Goal: Check status: Check status

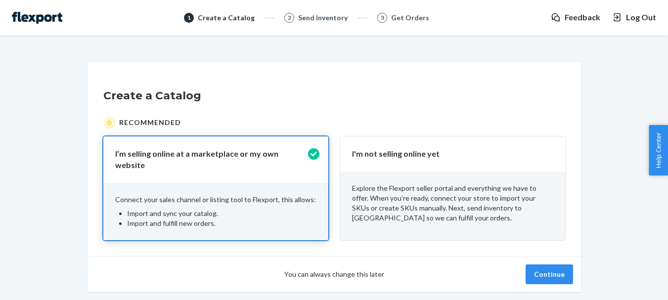
click at [547, 198] on p "Explore the Flexport seller portal and everything we have to offer. When you’re…" at bounding box center [452, 204] width 201 height 40
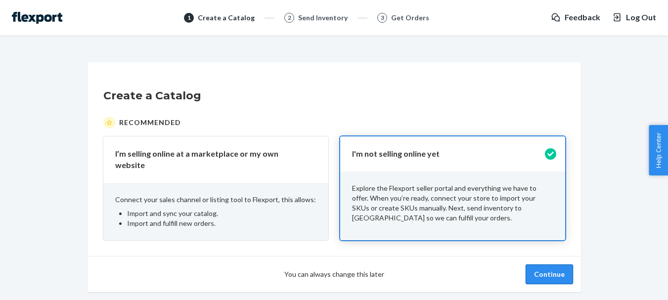
click at [558, 271] on button "Continue" at bounding box center [549, 275] width 47 height 20
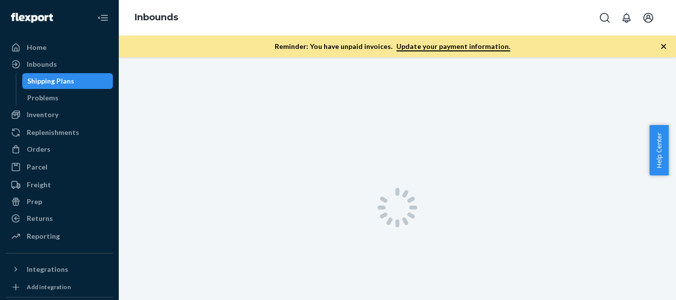
click at [663, 139] on span "Help Center" at bounding box center [658, 150] width 19 height 50
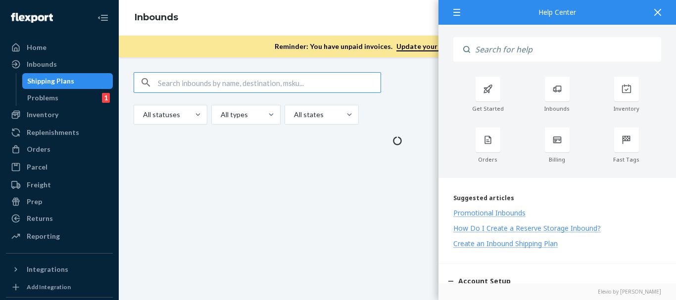
click at [541, 41] on input "Search" at bounding box center [565, 49] width 191 height 25
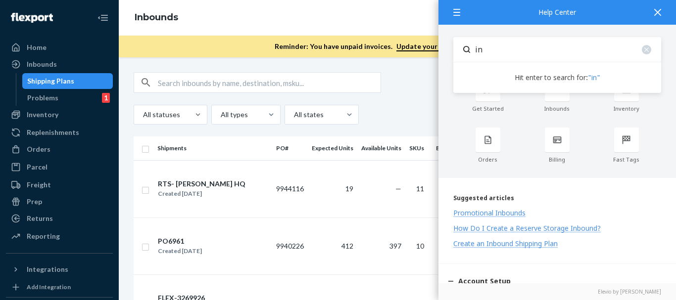
type input "i"
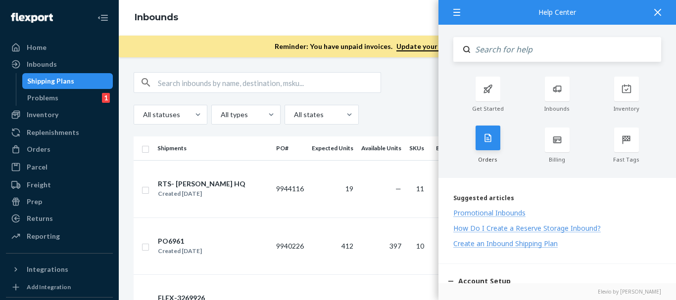
click at [487, 146] on div at bounding box center [487, 138] width 25 height 25
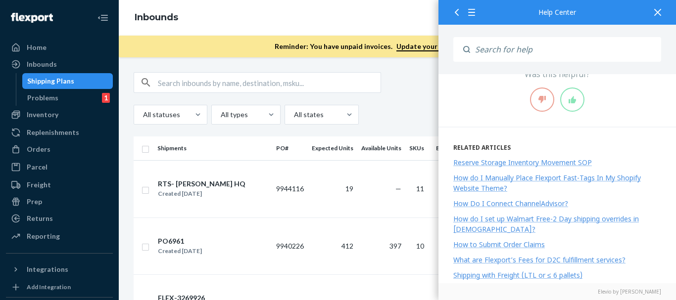
scroll to position [49, 0]
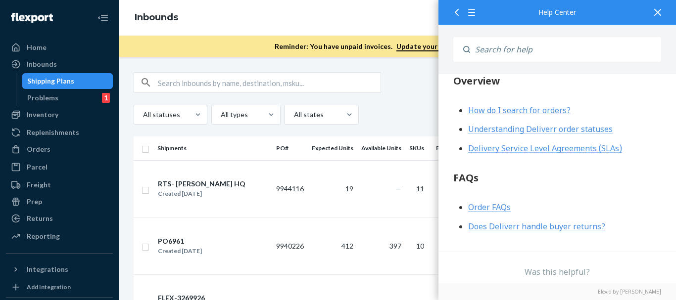
click at [477, 10] on div at bounding box center [474, 12] width 18 height 24
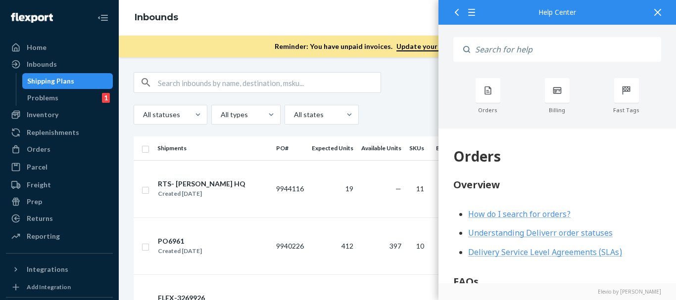
scroll to position [0, 0]
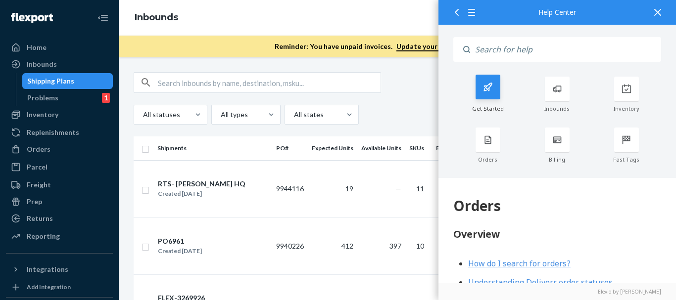
click at [506, 91] on div "Get Started" at bounding box center [487, 95] width 69 height 36
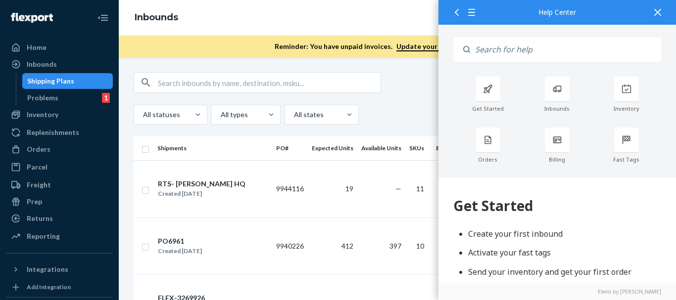
click at [662, 9] on div at bounding box center [658, 12] width 22 height 24
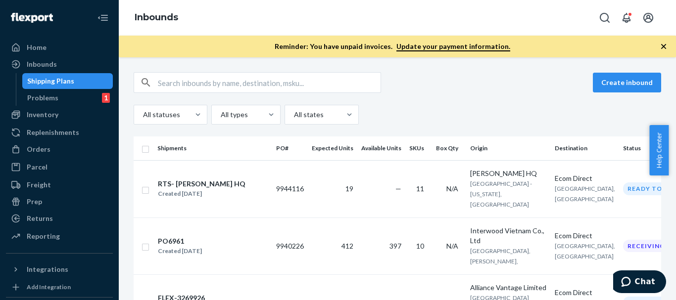
scroll to position [119, 0]
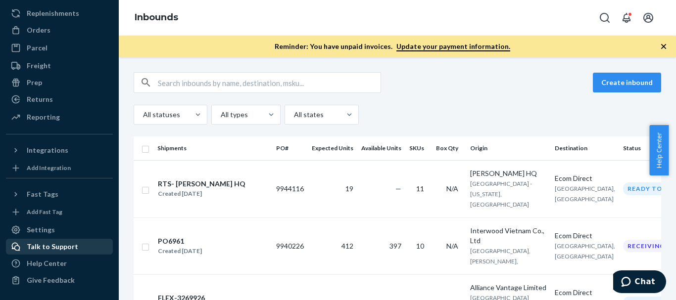
click at [50, 249] on div "Talk to Support" at bounding box center [52, 247] width 51 height 10
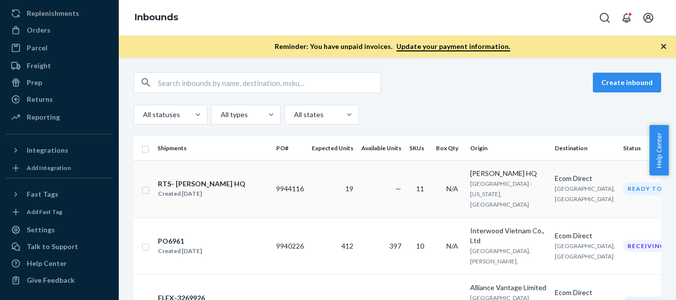
scroll to position [0, 0]
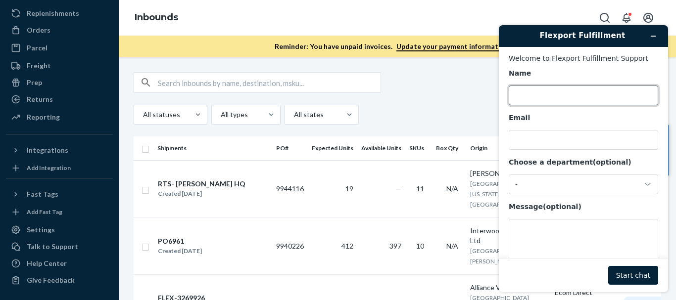
click at [532, 99] on input "Name" at bounding box center [583, 96] width 149 height 20
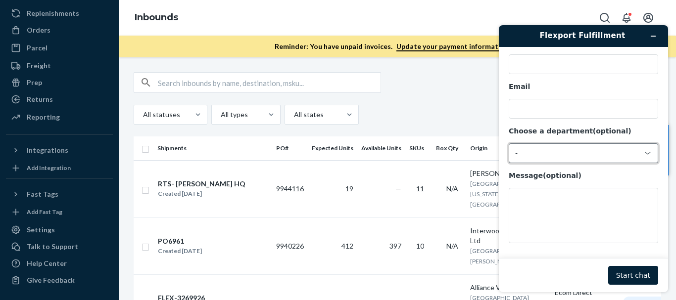
click at [619, 154] on div "-" at bounding box center [577, 153] width 125 height 9
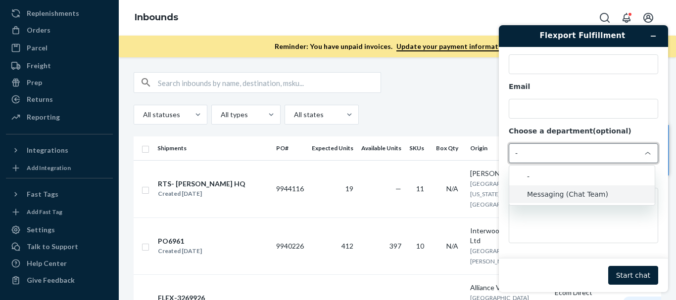
click at [595, 200] on li "Messaging (Chat Team)" at bounding box center [581, 195] width 145 height 18
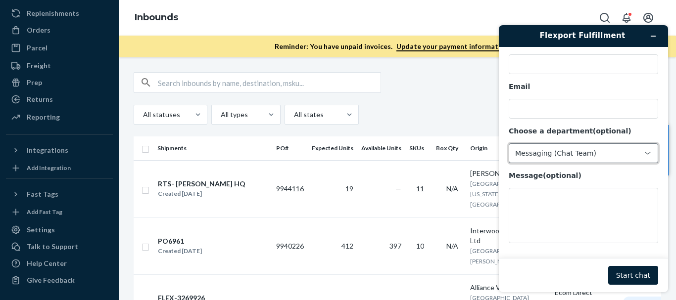
scroll to position [0, 0]
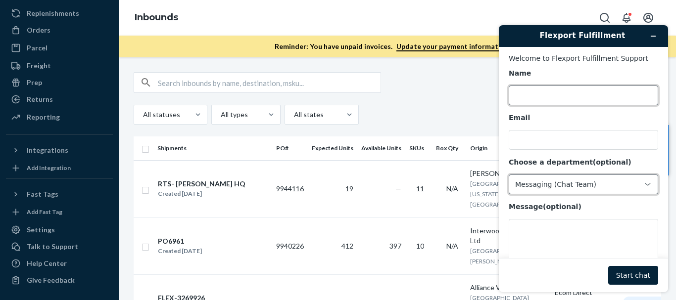
click at [566, 93] on input "Name" at bounding box center [583, 96] width 149 height 20
type input "Reden"
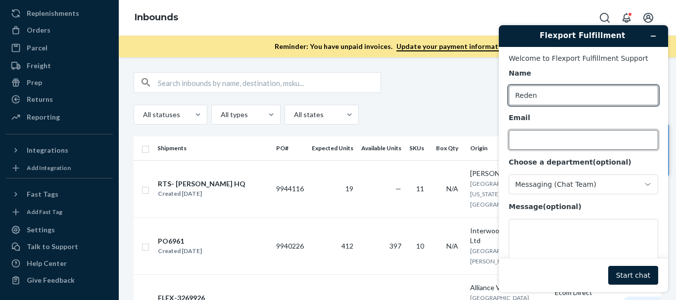
click at [519, 142] on input "Email" at bounding box center [583, 140] width 149 height 20
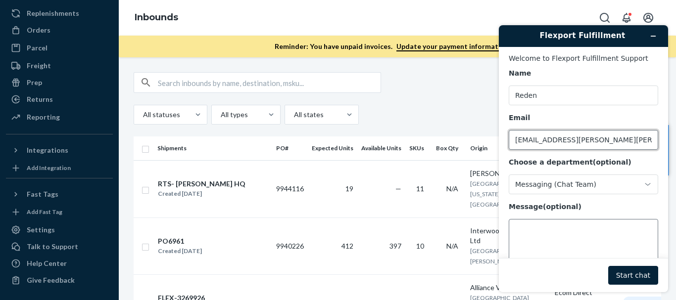
type input "[EMAIL_ADDRESS][PERSON_NAME][PERSON_NAME][DOMAIN_NAME]"
click at [562, 229] on textarea "Message (optional)" at bounding box center [583, 246] width 149 height 55
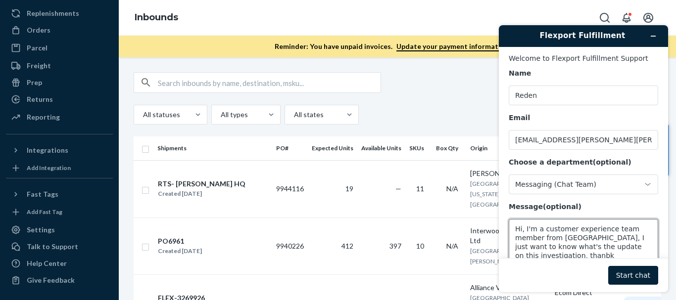
scroll to position [3, 0]
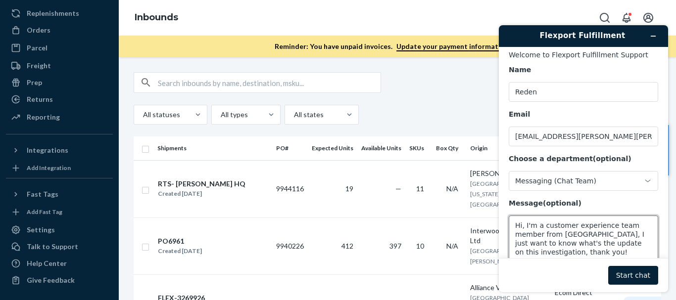
paste textarea "[URL][DOMAIN_NAME]"
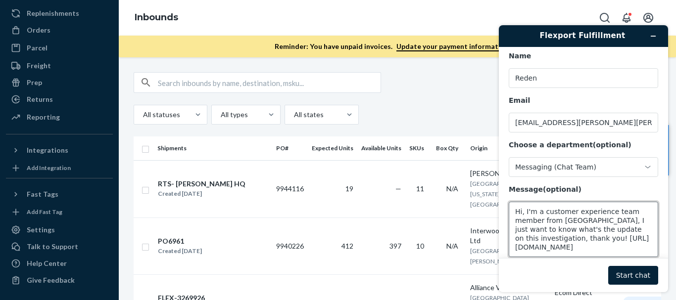
scroll to position [18, 0]
type textarea "Hi, I'm a customer experience team member from [GEOGRAPHIC_DATA], I just want t…"
click at [633, 266] on button "Start chat" at bounding box center [633, 275] width 50 height 19
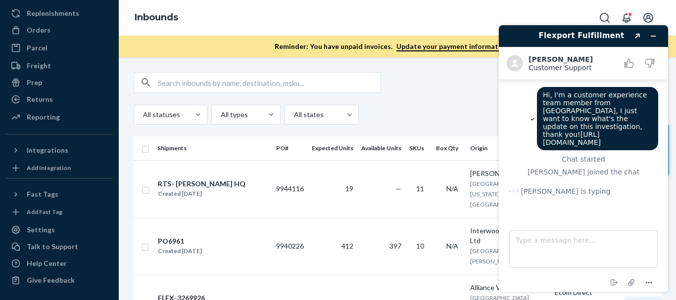
click at [250, 80] on input "text" at bounding box center [269, 83] width 223 height 20
paste input "86151896"
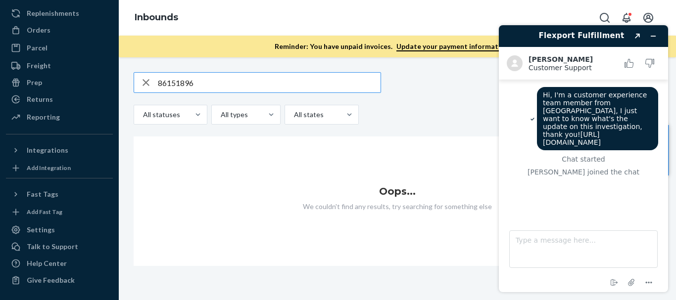
paste input "136510605"
click at [246, 86] on input "136510605" at bounding box center [269, 83] width 223 height 20
paste input "SO342600-1"
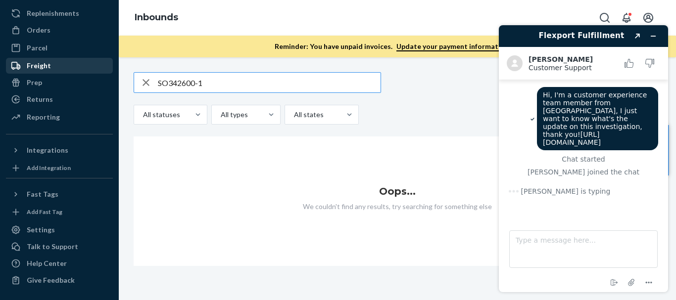
scroll to position [0, 0]
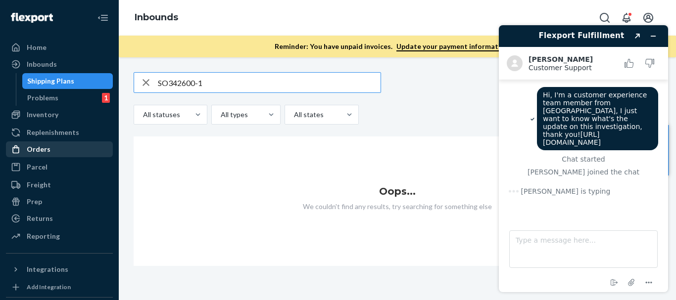
type input "SO342600-1"
click at [53, 148] on div "Orders" at bounding box center [59, 149] width 105 height 14
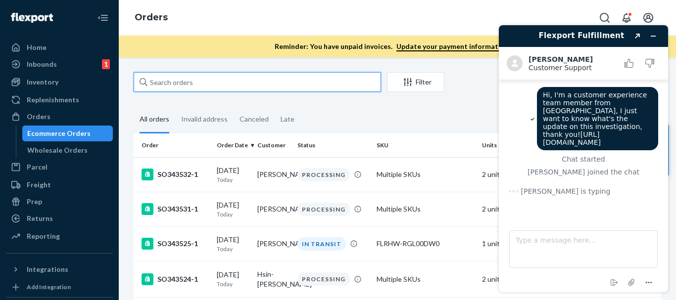
click at [309, 84] on input "text" at bounding box center [257, 82] width 247 height 20
paste input "86151896"
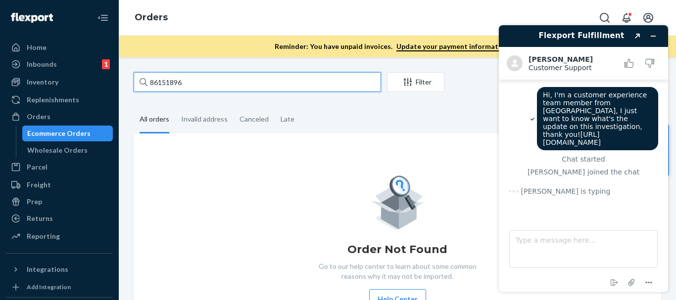
click at [284, 84] on input "86151896" at bounding box center [257, 82] width 247 height 20
paste input "136510605"
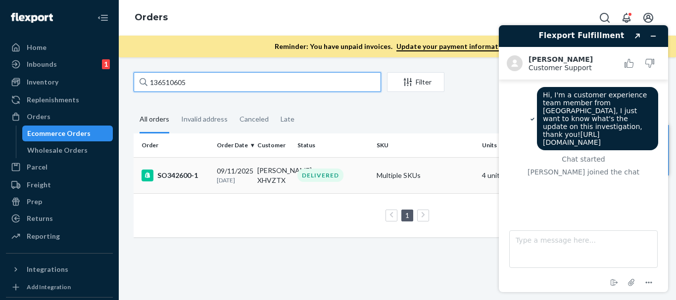
type input "136510605"
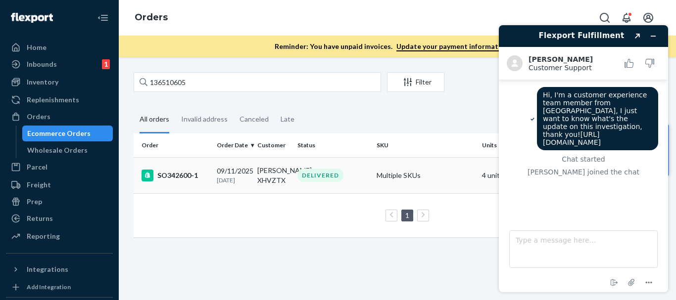
click at [348, 182] on div "DELIVERED" at bounding box center [332, 175] width 75 height 13
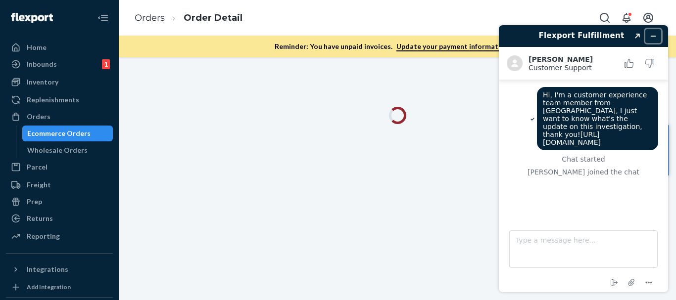
click at [648, 38] on button "Minimize widget" at bounding box center [653, 36] width 16 height 14
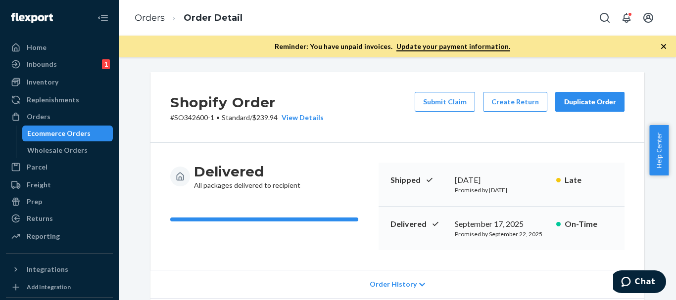
scroll to position [49, 0]
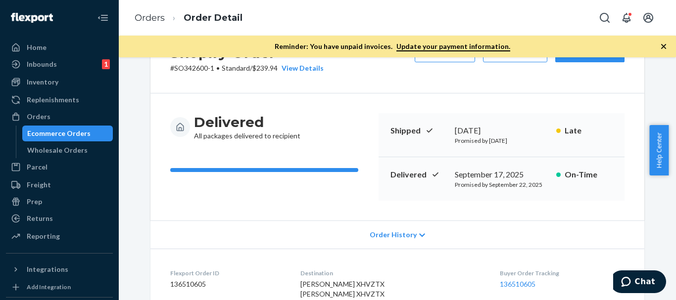
click at [379, 238] on span "Order History" at bounding box center [393, 235] width 47 height 10
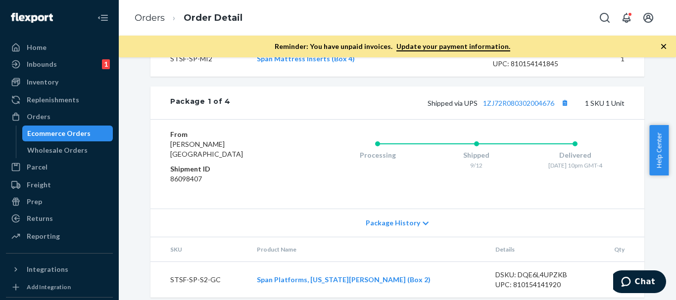
scroll to position [836, 0]
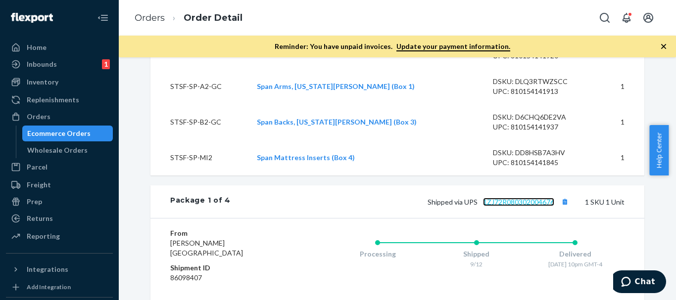
click at [518, 206] on link "1ZJ72R080302004676" at bounding box center [518, 202] width 71 height 8
click at [625, 279] on icon "1 new" at bounding box center [620, 282] width 10 height 10
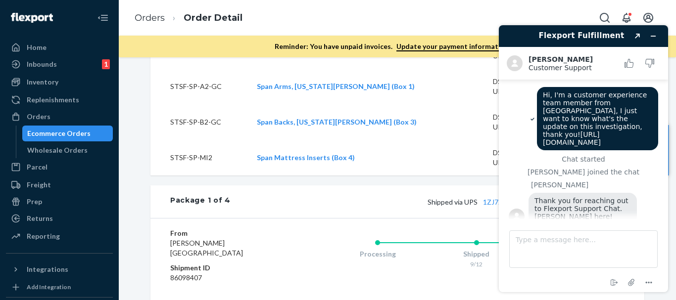
scroll to position [42, 0]
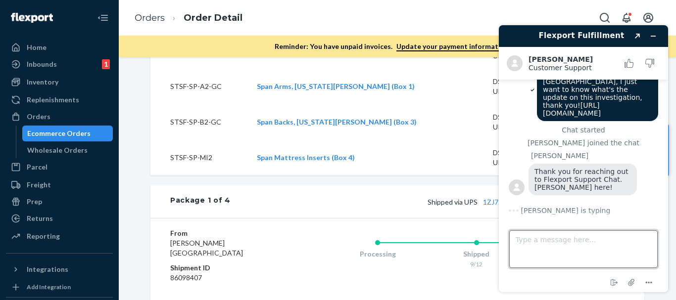
click at [532, 244] on textarea "Type a message here..." at bounding box center [583, 250] width 148 height 38
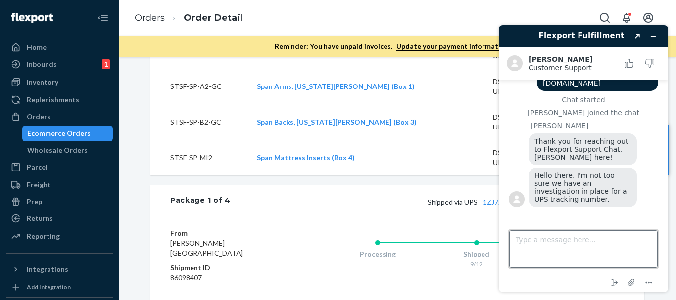
scroll to position [76, 0]
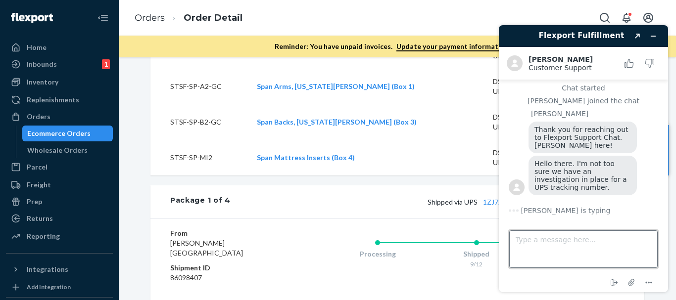
click at [563, 241] on textarea "Type a message here..." at bounding box center [583, 250] width 148 height 38
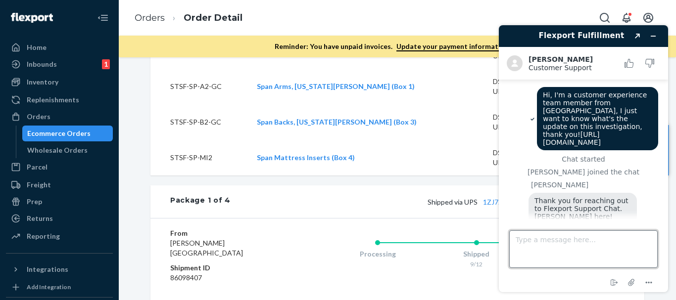
scroll to position [115, 0]
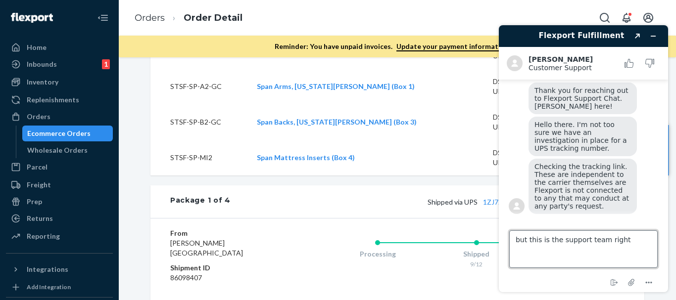
type textarea "but this is the support team right?"
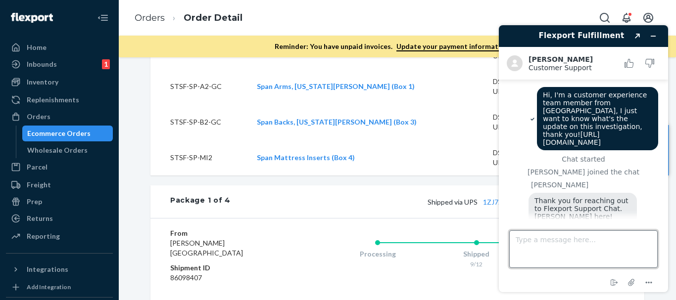
scroll to position [136, 0]
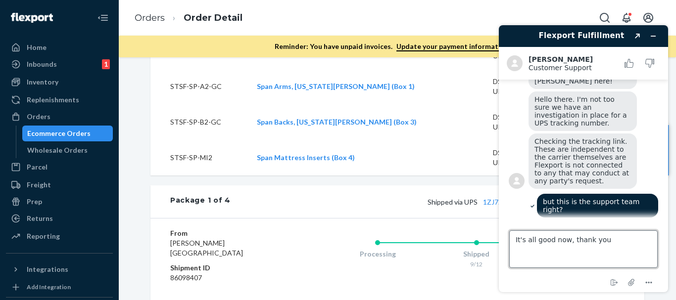
type textarea "It's all good now, thank you!"
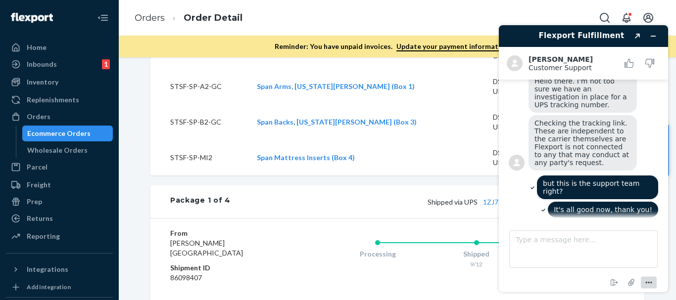
click at [642, 286] on button "Menu" at bounding box center [649, 283] width 16 height 12
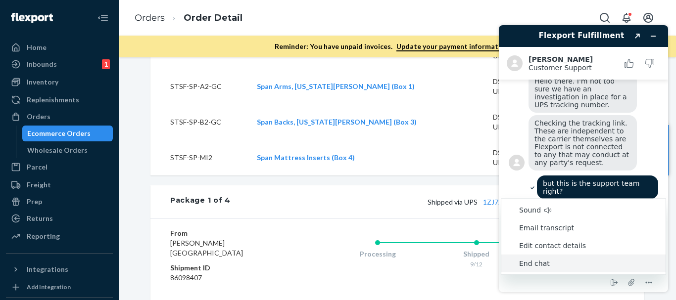
click at [554, 268] on li "End chat" at bounding box center [583, 264] width 164 height 18
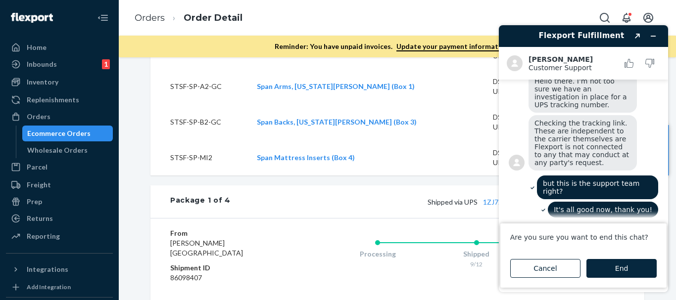
click at [609, 267] on button "End" at bounding box center [621, 268] width 70 height 19
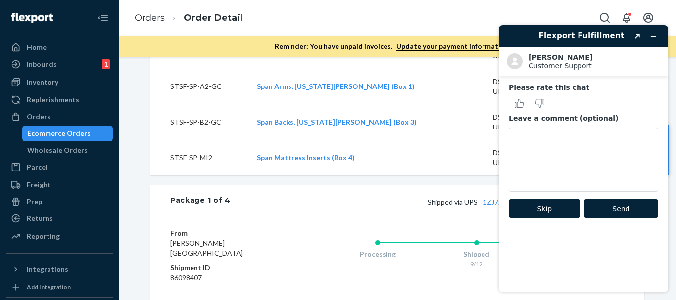
click at [540, 203] on button "Skip" at bounding box center [545, 208] width 72 height 19
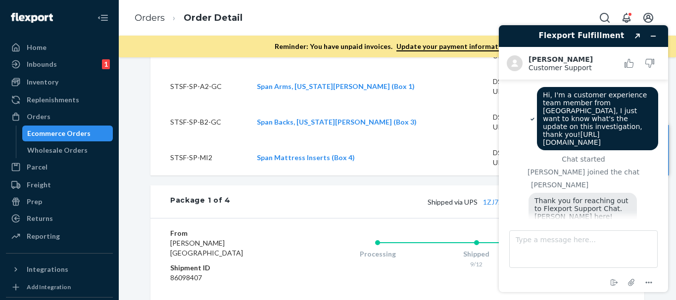
scroll to position [164, 0]
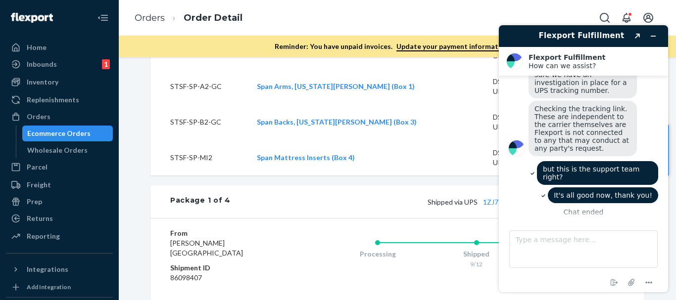
click at [652, 28] on header "Flexport Fulfillment Created with Sketch." at bounding box center [583, 36] width 169 height 22
click at [653, 41] on button "Minimize widget" at bounding box center [653, 36] width 16 height 14
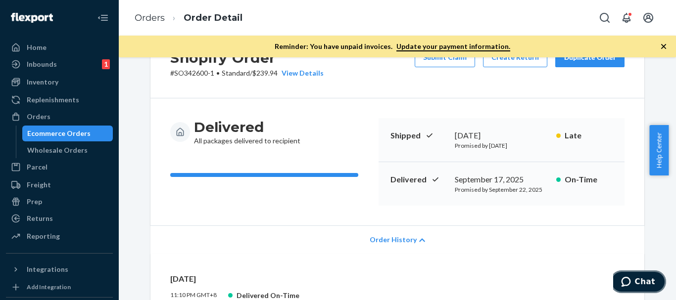
scroll to position [0, 0]
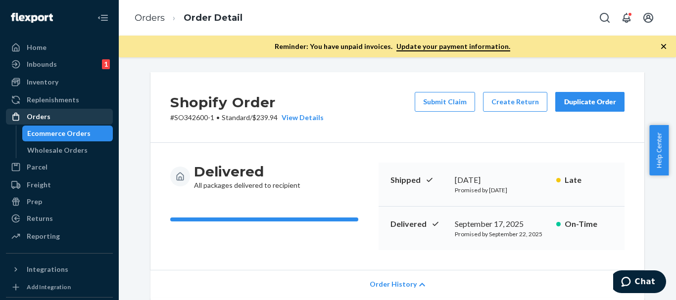
click at [50, 121] on div "Orders" at bounding box center [59, 117] width 105 height 14
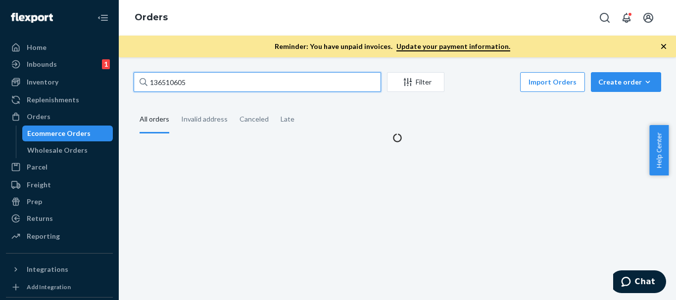
click at [291, 87] on input "136510605" at bounding box center [257, 82] width 247 height 20
paste input "7151430"
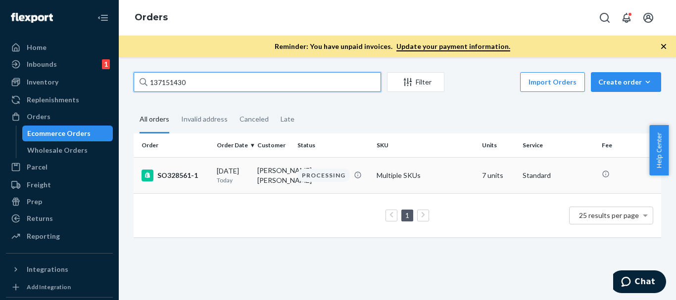
type input "137151430"
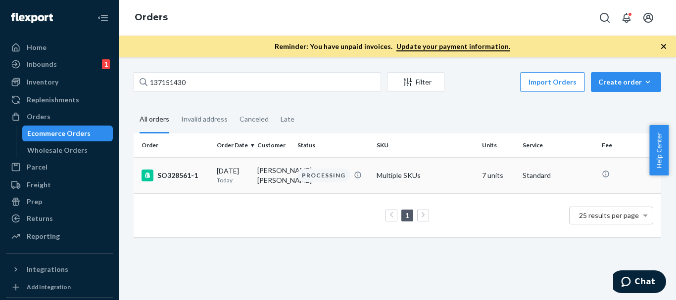
click at [410, 182] on td "Multiple SKUs" at bounding box center [425, 175] width 105 height 36
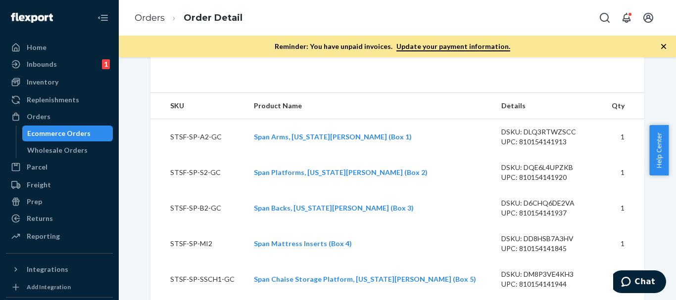
scroll to position [597, 0]
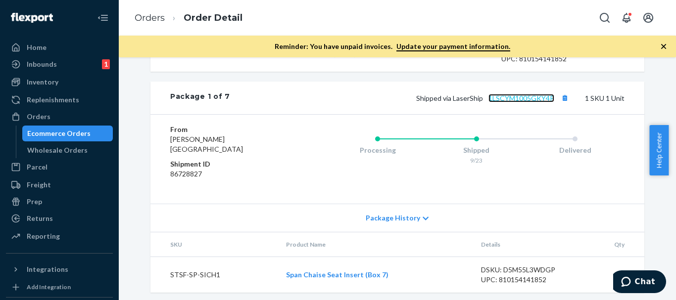
click at [517, 102] on link "1LSCYM1005GKY4P" at bounding box center [521, 98] width 66 height 8
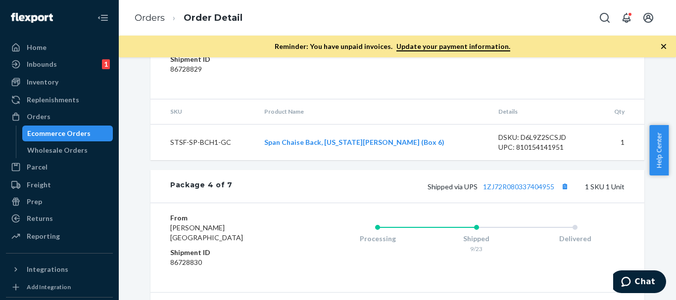
scroll to position [1240, 0]
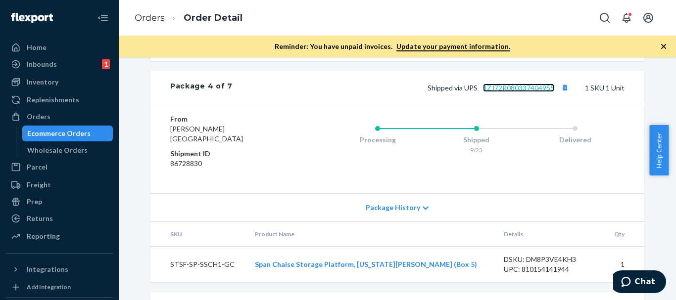
click at [524, 92] on link "1ZJ72R080337404955" at bounding box center [518, 88] width 71 height 8
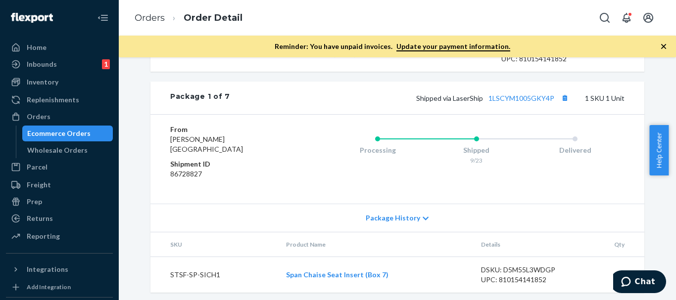
scroll to position [498, 0]
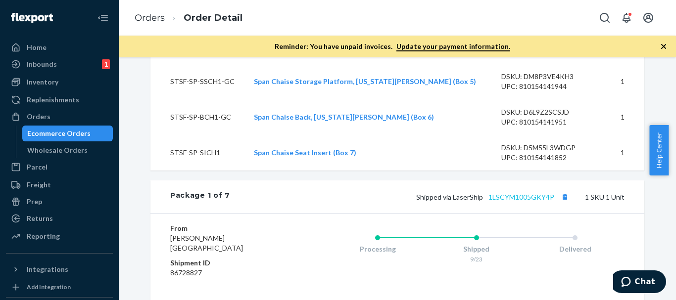
click at [534, 203] on div "Shipped via LaserShip 1LSCYM1005GKY4P 1 SKU 1 Unit" at bounding box center [427, 196] width 394 height 13
click at [533, 201] on link "1LSCYM1005GKY4P" at bounding box center [521, 197] width 66 height 8
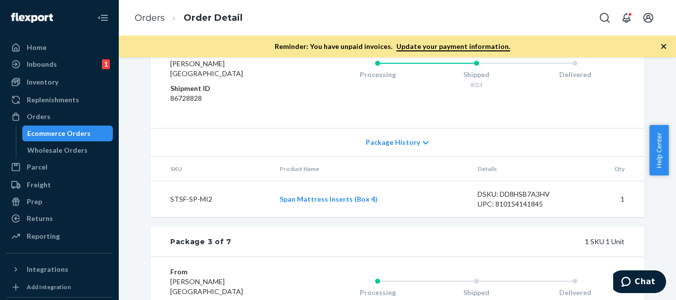
scroll to position [795, 0]
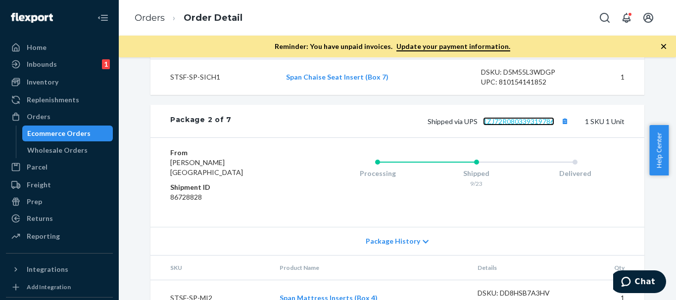
click at [516, 126] on link "1ZJ72R080339319786" at bounding box center [518, 121] width 71 height 8
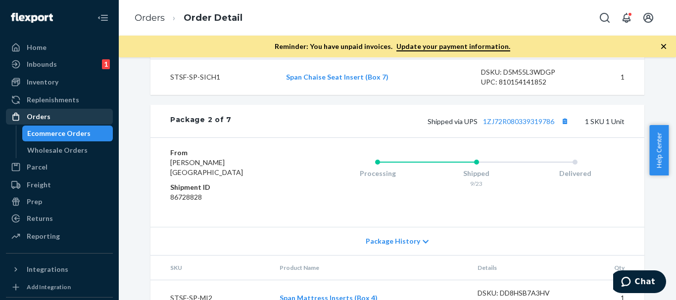
click at [47, 117] on div "Orders" at bounding box center [39, 117] width 24 height 10
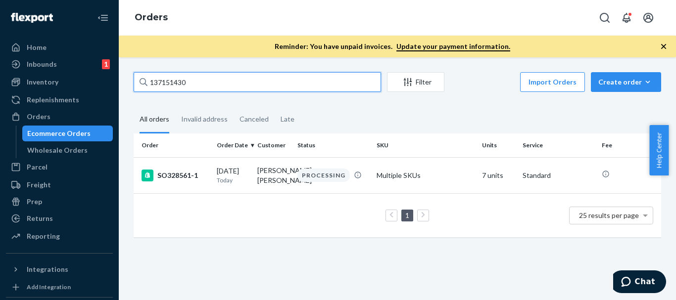
click at [346, 79] on input "137151430" at bounding box center [257, 82] width 247 height 20
paste input "6562239"
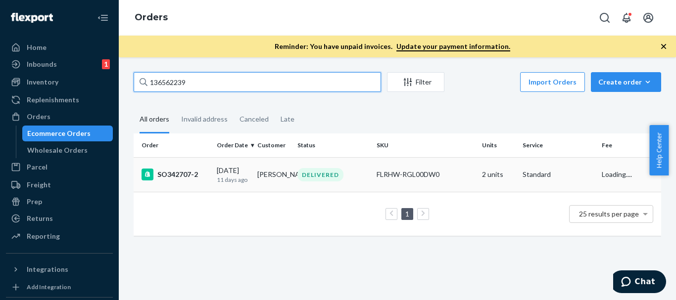
type input "136562239"
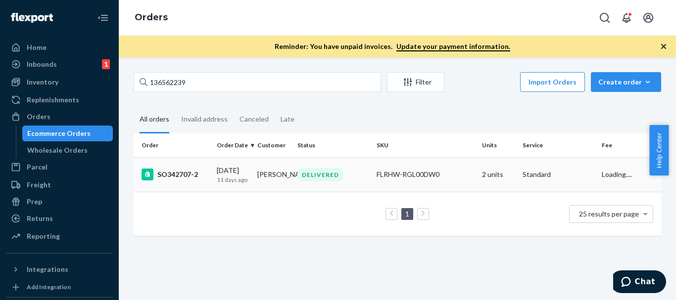
click at [326, 174] on div "DELIVERED" at bounding box center [320, 174] width 46 height 13
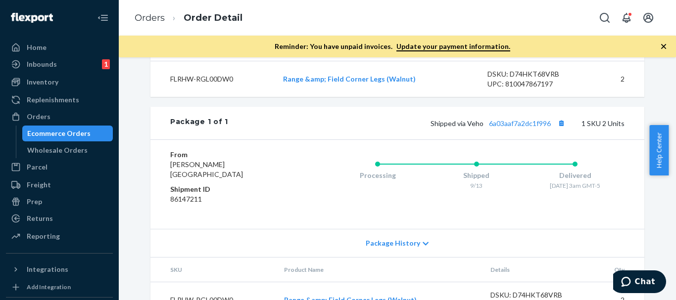
scroll to position [407, 0]
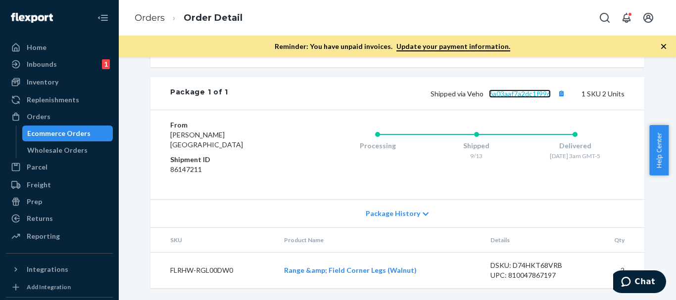
click at [523, 95] on link "6a03aaf7a2dc1f996" at bounding box center [520, 94] width 62 height 8
